Goal: Share content: Share content

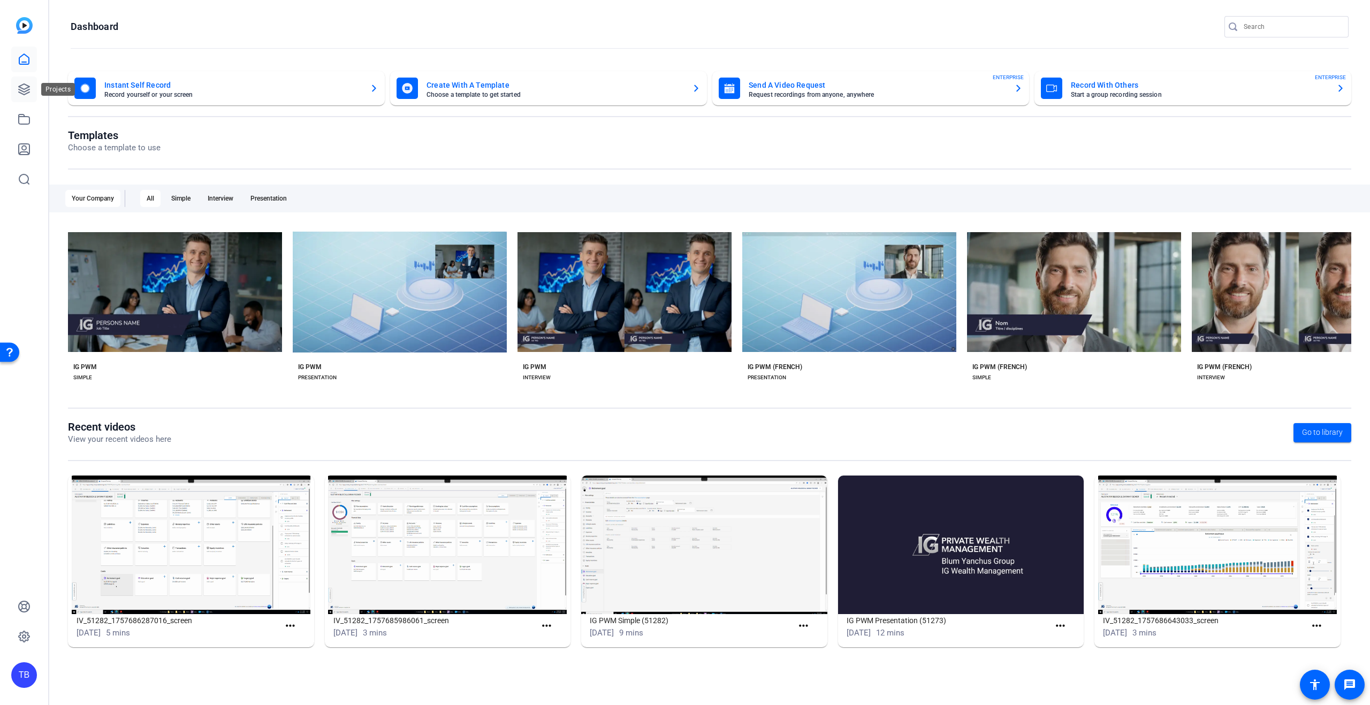
click at [28, 91] on icon at bounding box center [24, 89] width 13 height 13
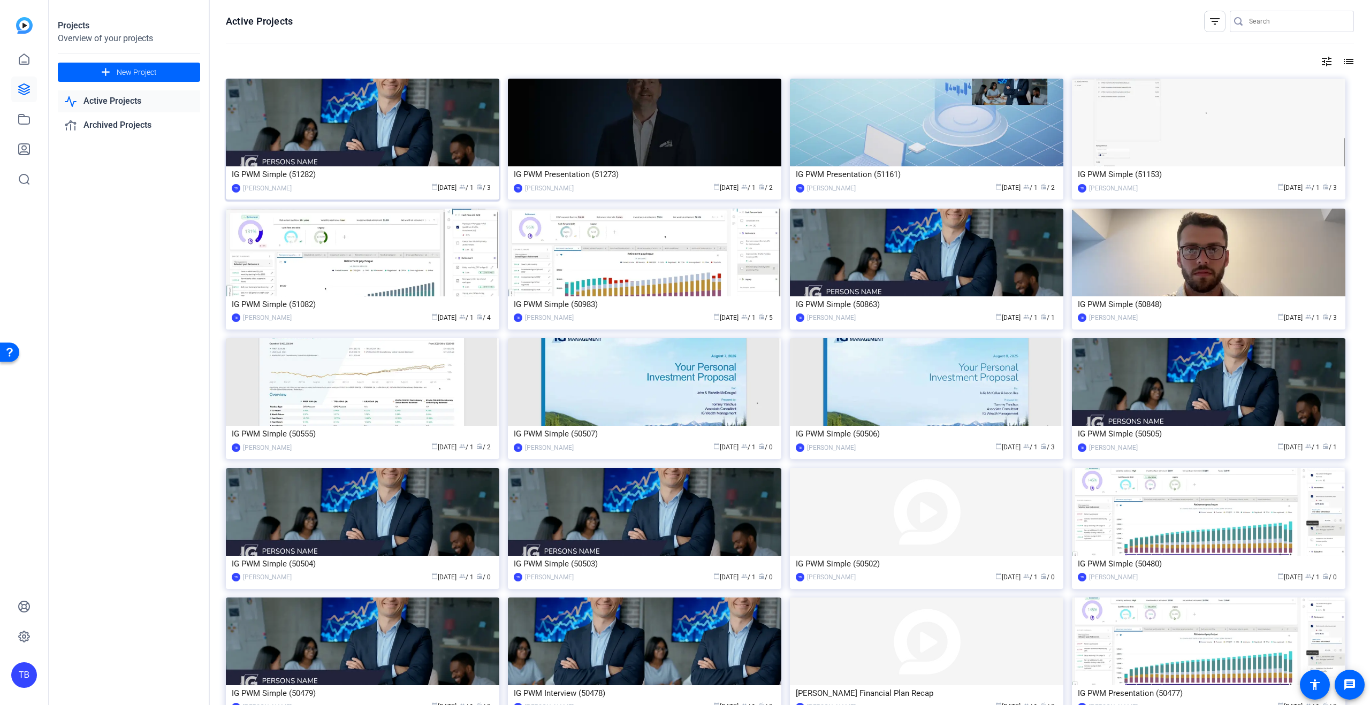
click at [409, 131] on img at bounding box center [362, 123] width 273 height 88
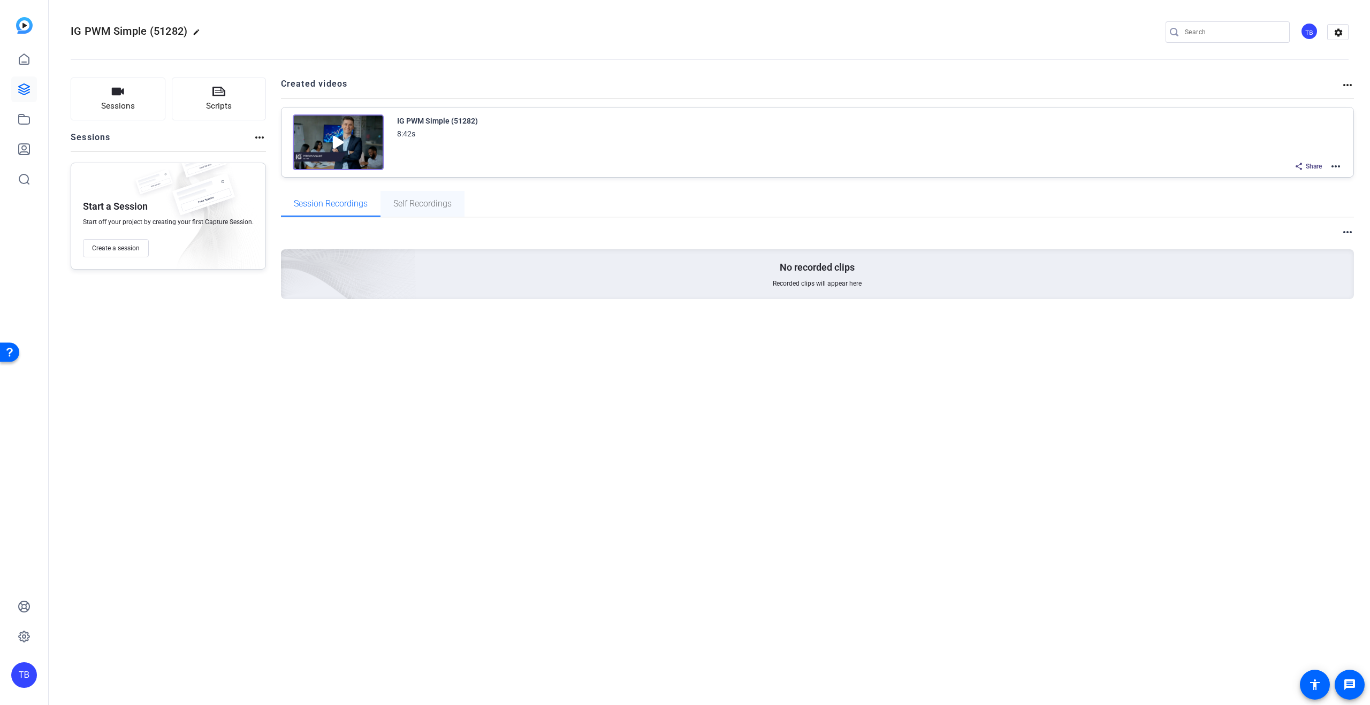
click at [417, 206] on span "Self Recordings" at bounding box center [422, 204] width 58 height 9
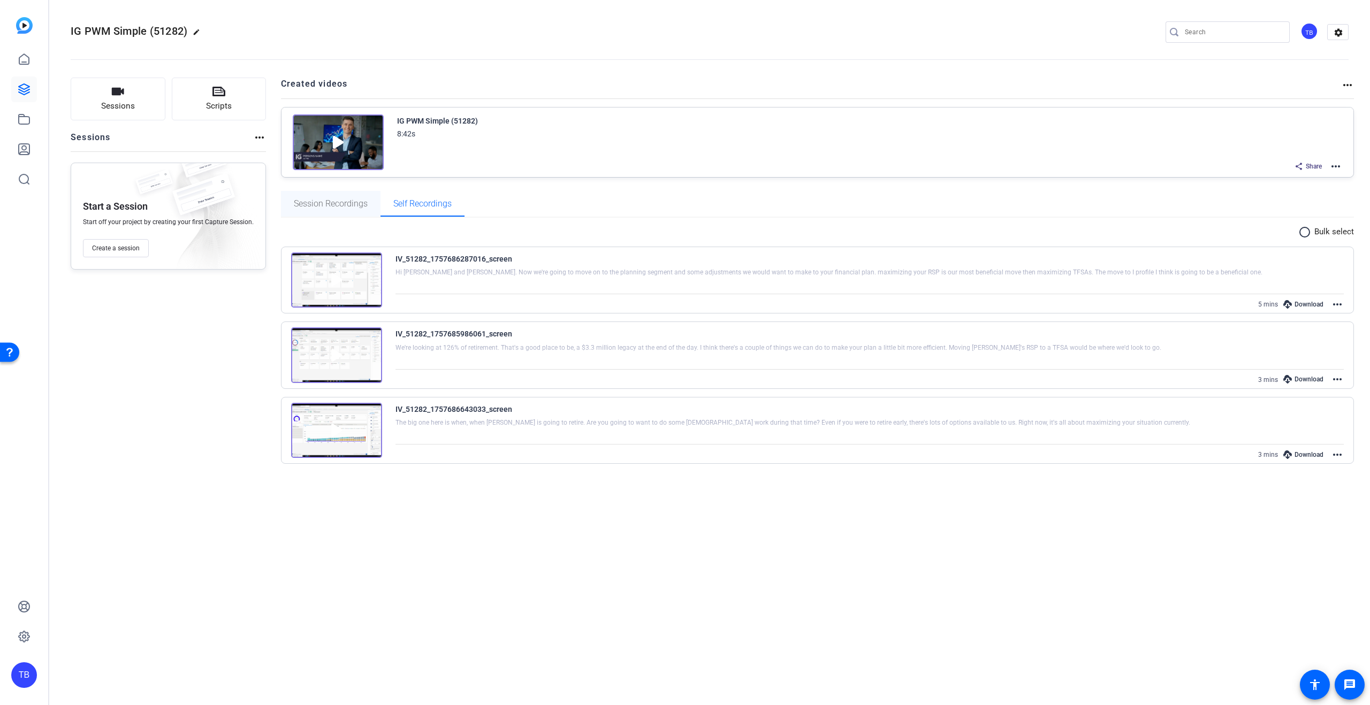
click at [327, 205] on span "Session Recordings" at bounding box center [331, 204] width 74 height 9
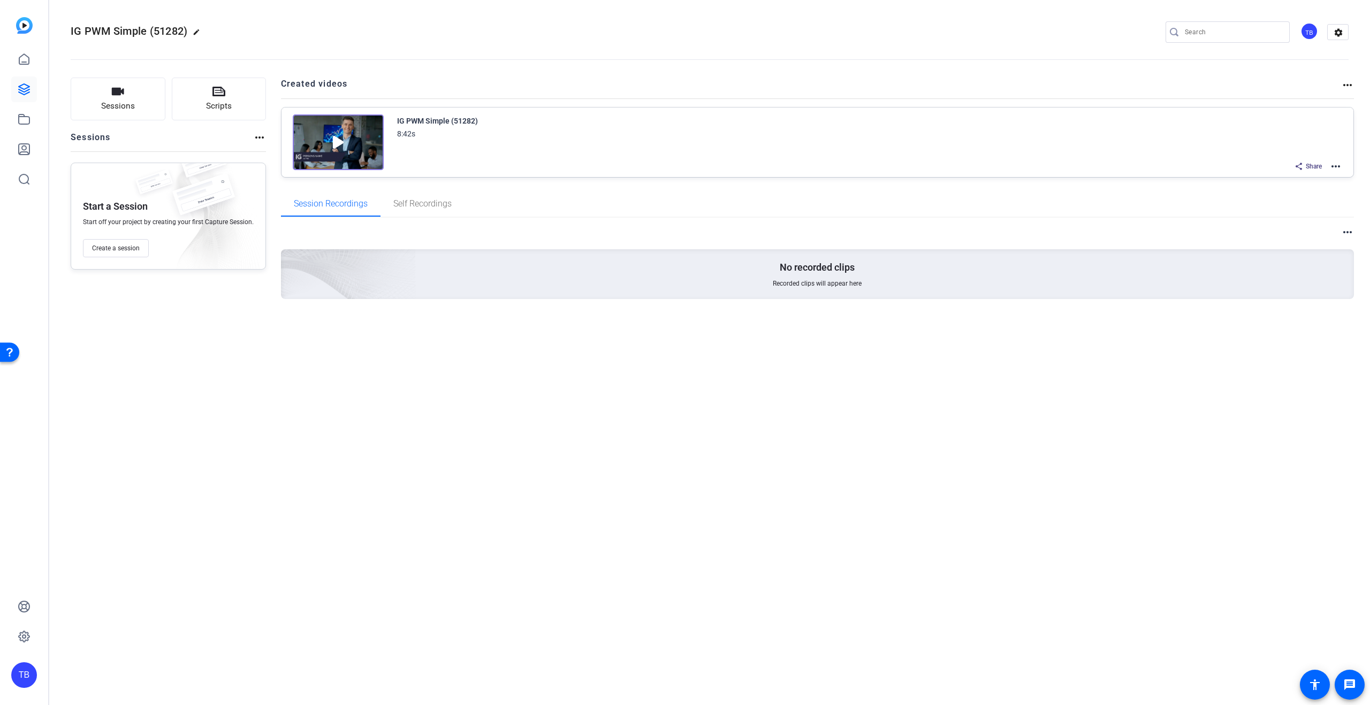
click at [1350, 84] on mat-icon "more_horiz" at bounding box center [1347, 85] width 13 height 13
click at [584, 155] on div at bounding box center [685, 352] width 1370 height 705
click at [18, 87] on icon at bounding box center [24, 89] width 13 height 13
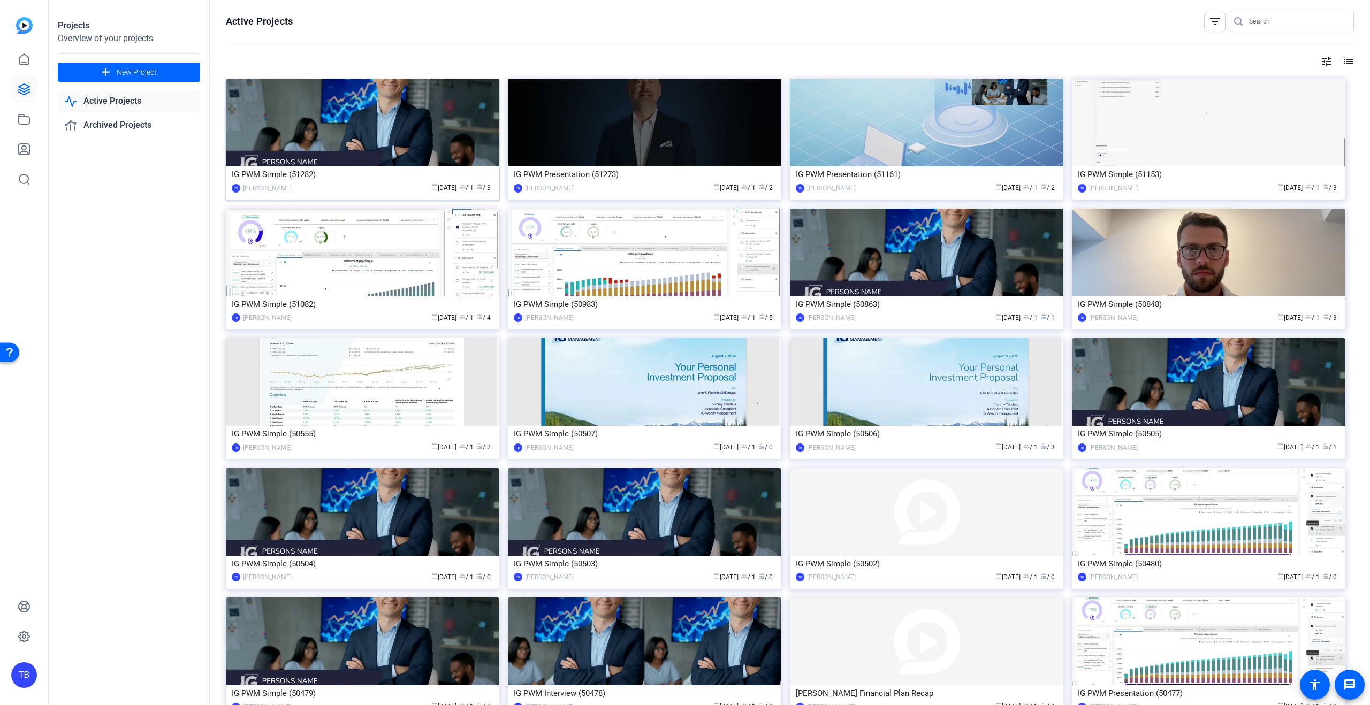
click at [285, 178] on div "IG PWM Simple (51282)" at bounding box center [363, 174] width 262 height 16
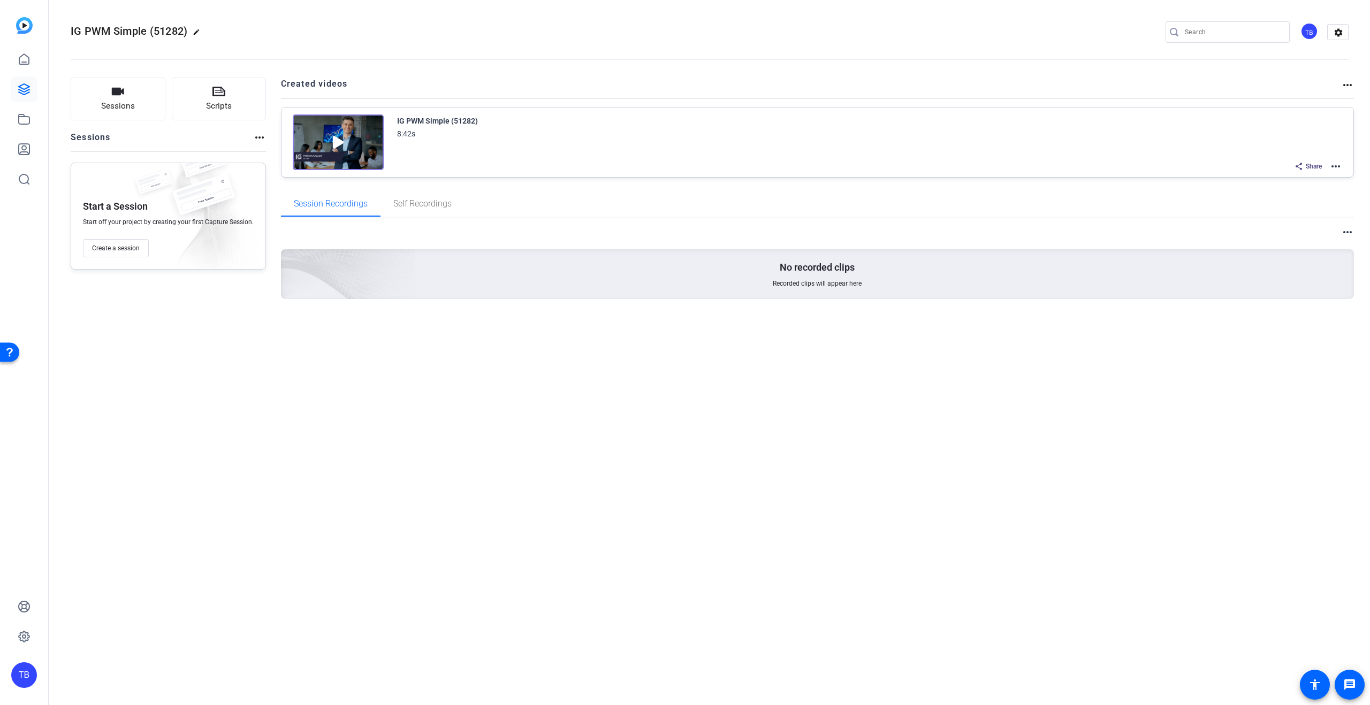
click at [263, 136] on mat-icon "more_horiz" at bounding box center [259, 137] width 13 height 13
click at [261, 136] on div at bounding box center [685, 352] width 1370 height 705
click at [1299, 166] on icon at bounding box center [1298, 166] width 9 height 9
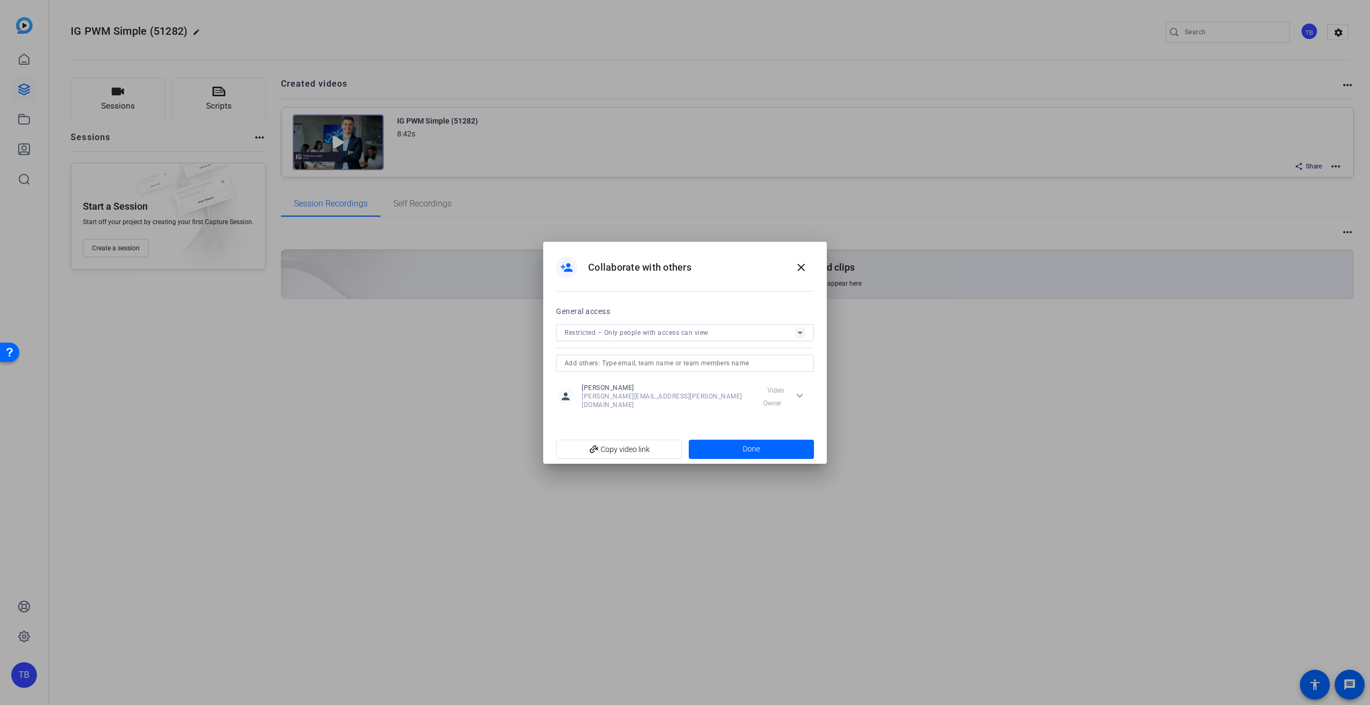
click at [640, 335] on span "Restricted – Only people with access can view" at bounding box center [637, 332] width 144 height 7
click at [613, 382] on span "Public – Anyone with the link can view" at bounding box center [627, 381] width 124 height 13
click at [808, 311] on span "button" at bounding box center [806, 311] width 16 height 7
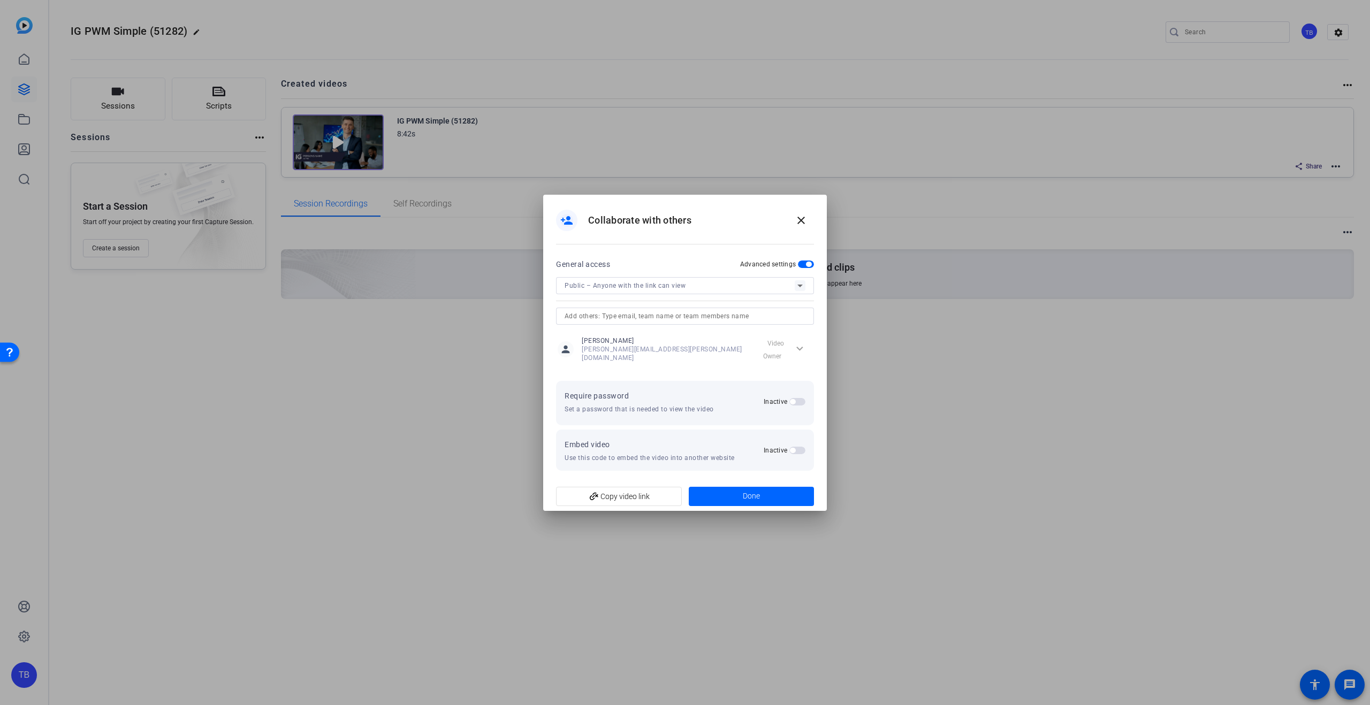
click at [798, 401] on span "button" at bounding box center [797, 401] width 16 height 7
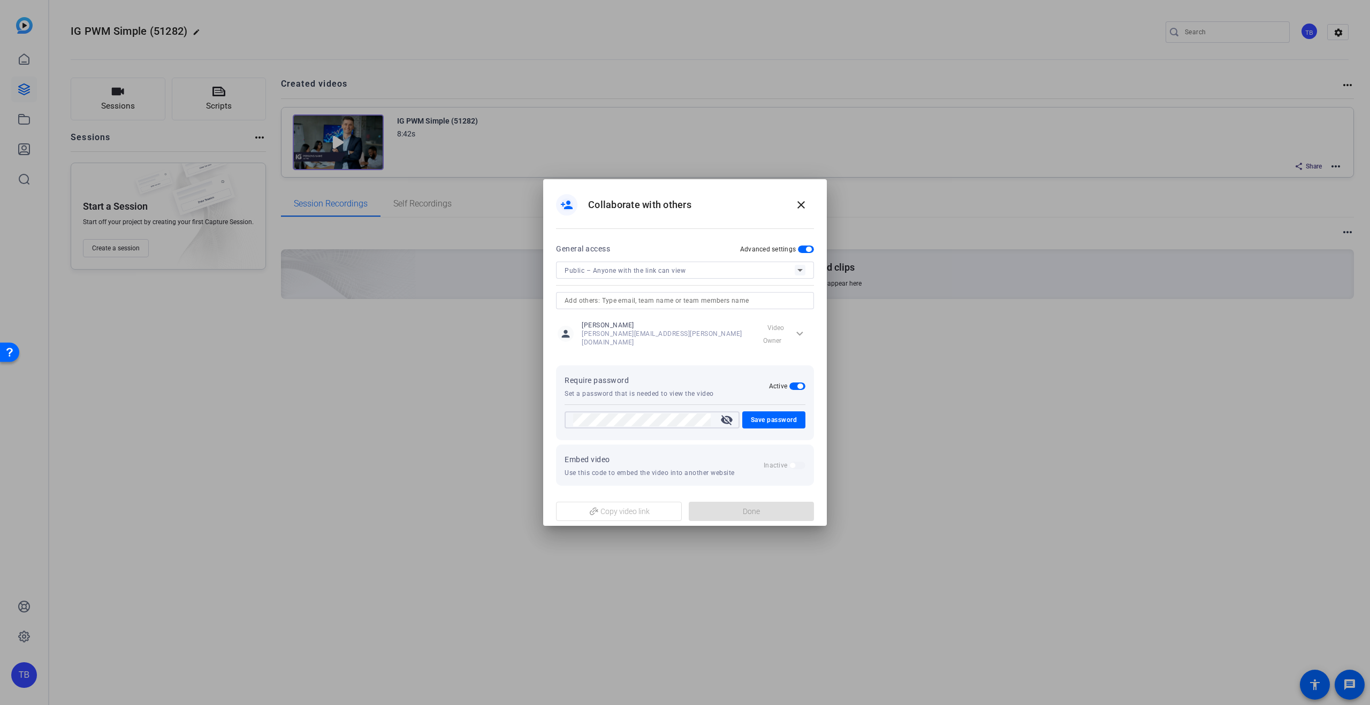
click at [725, 414] on mat-icon "visibility_off" at bounding box center [727, 420] width 26 height 13
click at [767, 421] on span "Save password" at bounding box center [774, 420] width 47 height 13
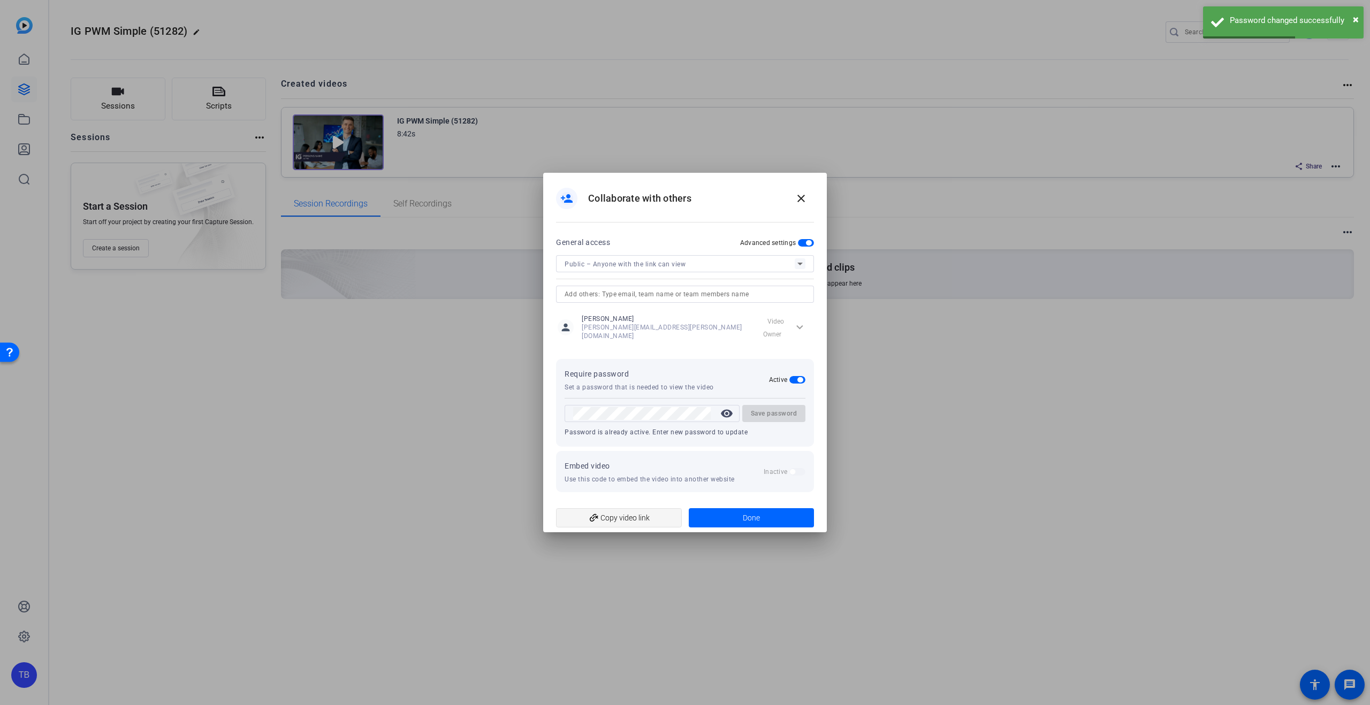
click at [644, 516] on span "add_link Copy video link" at bounding box center [619, 518] width 109 height 20
